Goal: Transaction & Acquisition: Purchase product/service

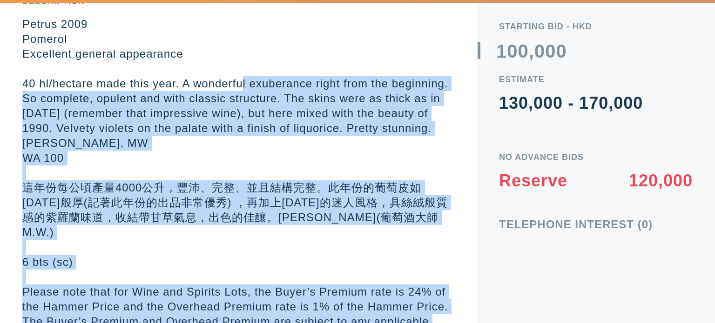
scroll to position [253, 0]
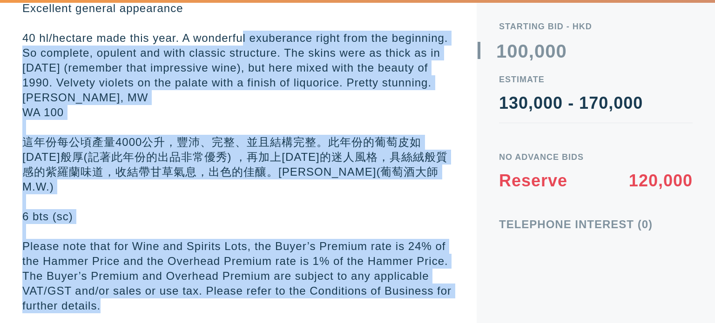
drag, startPoint x: 222, startPoint y: 216, endPoint x: 192, endPoint y: 294, distance: 82.8
click at [192, 294] on p "[PERSON_NAME] 2009 Pomerol Excellent general appearance 40 hl/hectare made this…" at bounding box center [238, 142] width 432 height 343
click at [192, 293] on p "Please note that for Wine and Spirits Lots, the Buyer’s Premium rate is 24% of …" at bounding box center [238, 276] width 432 height 74
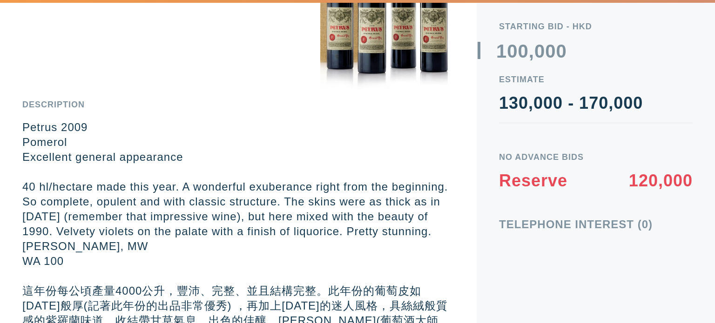
drag, startPoint x: 191, startPoint y: 215, endPoint x: 175, endPoint y: 167, distance: 50.5
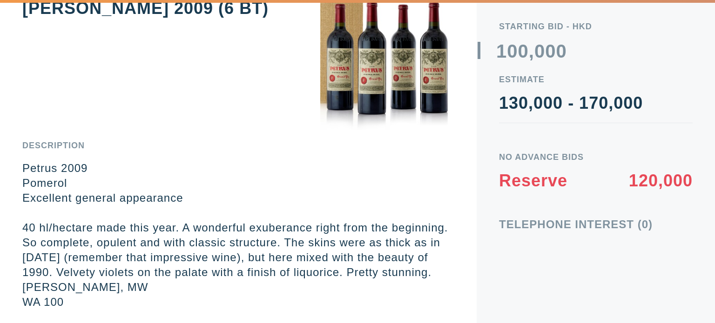
scroll to position [0, 0]
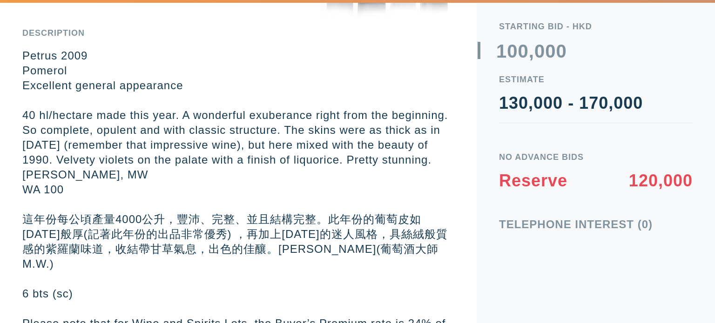
drag, startPoint x: 50, startPoint y: 98, endPoint x: 24, endPoint y: 52, distance: 53.6
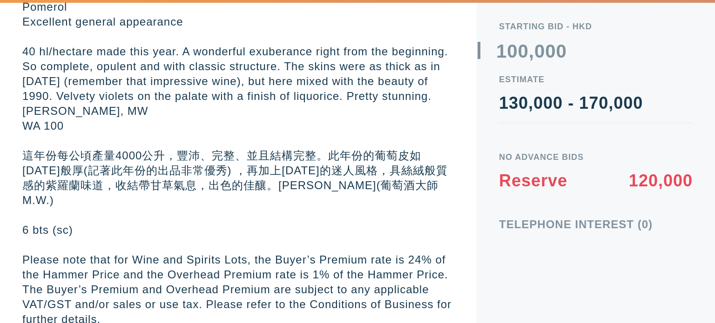
scroll to position [253, 0]
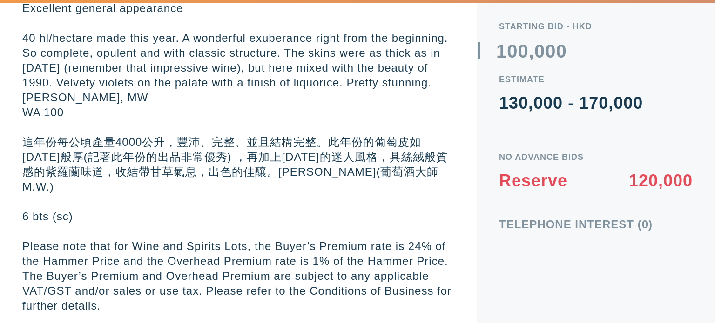
drag, startPoint x: 20, startPoint y: 45, endPoint x: 24, endPoint y: 91, distance: 45.8
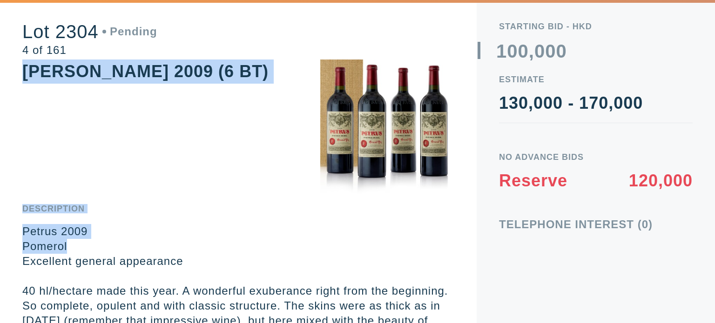
scroll to position [93, 0]
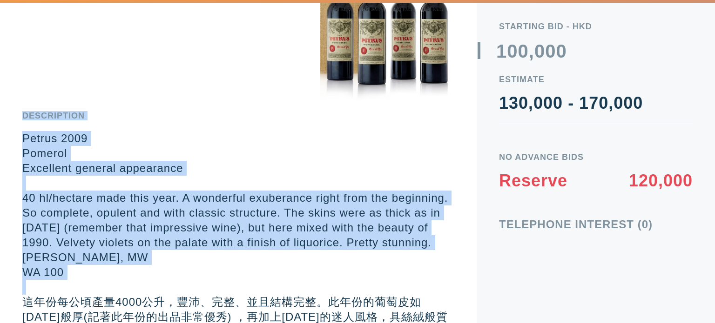
drag, startPoint x: 22, startPoint y: 69, endPoint x: 222, endPoint y: 292, distance: 299.6
click at [222, 292] on div "Lot 2304 Pending 4 of 161 Petrus 2009 (6 BT) Description Petrus 2009 Pomerol Ex…" at bounding box center [238, 190] width 477 height 567
click at [222, 292] on p at bounding box center [238, 287] width 432 height 15
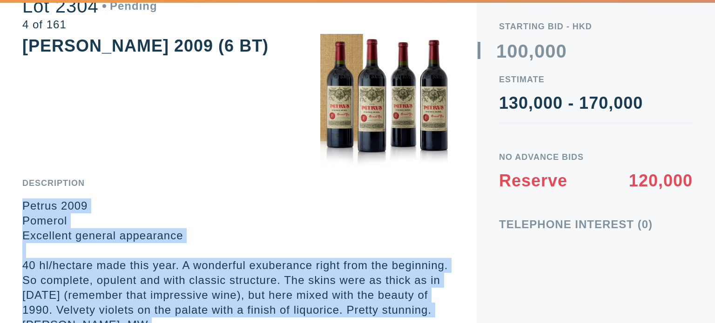
scroll to position [0, 0]
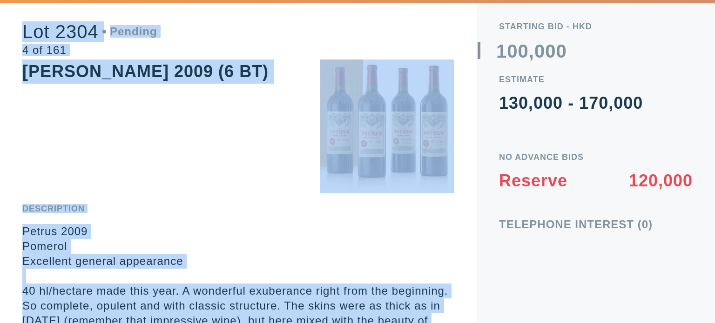
drag, startPoint x: 222, startPoint y: 292, endPoint x: 15, endPoint y: 19, distance: 342.8
click at [15, 19] on div "Lot 2304 Pending 4 of 161 Petrus 2009 (6 BT) Description Petrus 2009 Pomerol Ex…" at bounding box center [238, 283] width 477 height 567
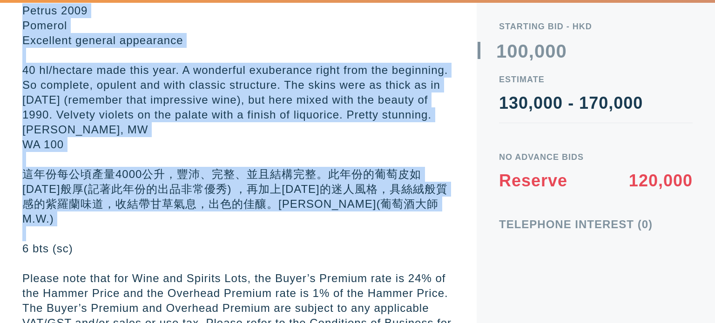
scroll to position [253, 0]
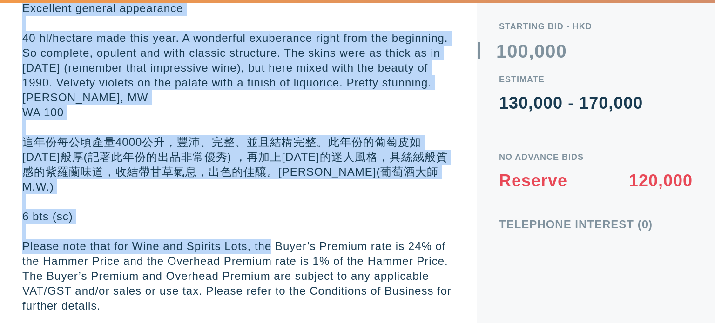
drag, startPoint x: 15, startPoint y: 19, endPoint x: 264, endPoint y: 230, distance: 326.6
click at [264, 230] on div "Lot 2304 Pending 4 of 161 Petrus 2009 (6 BT) Description Petrus 2009 Pomerol Ex…" at bounding box center [238, 30] width 477 height 567
click at [264, 240] on em "Please note that for Wine and Spirits Lots, the Buyer’s Premium rate is 24% of …" at bounding box center [236, 276] width 429 height 72
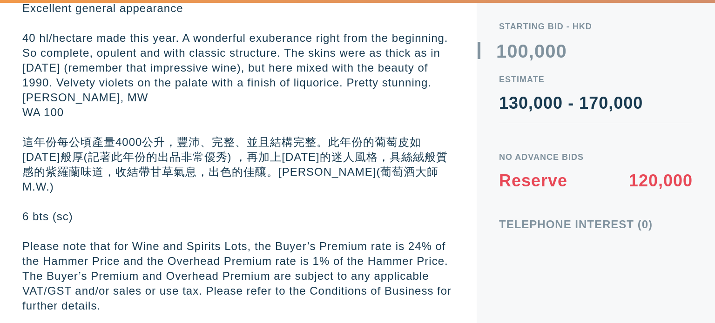
scroll to position [0, 0]
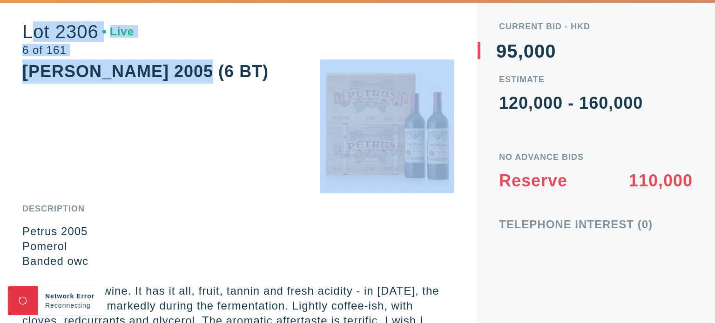
drag, startPoint x: 187, startPoint y: 75, endPoint x: 32, endPoint y: 32, distance: 160.9
click at [32, 32] on div "Lot 2306 Live 6 of 161 Petrus 2005 (6 BT) Description Petrus 2005 Pomerol Bande…" at bounding box center [238, 276] width 477 height 552
click at [32, 32] on div "Lot 2306 Live" at bounding box center [78, 31] width 112 height 19
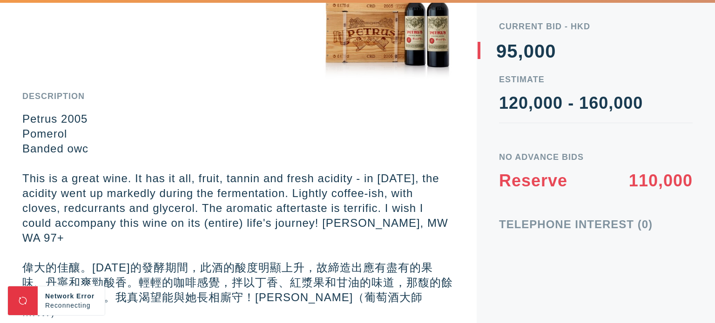
scroll to position [238, 0]
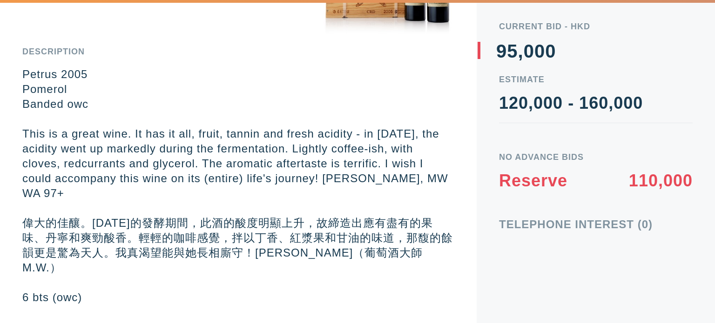
drag, startPoint x: 290, startPoint y: 211, endPoint x: 290, endPoint y: 182, distance: 29.3
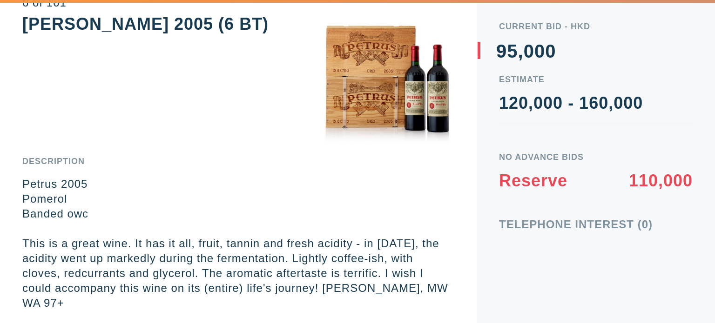
scroll to position [0, 0]
